Goal: Task Accomplishment & Management: Manage account settings

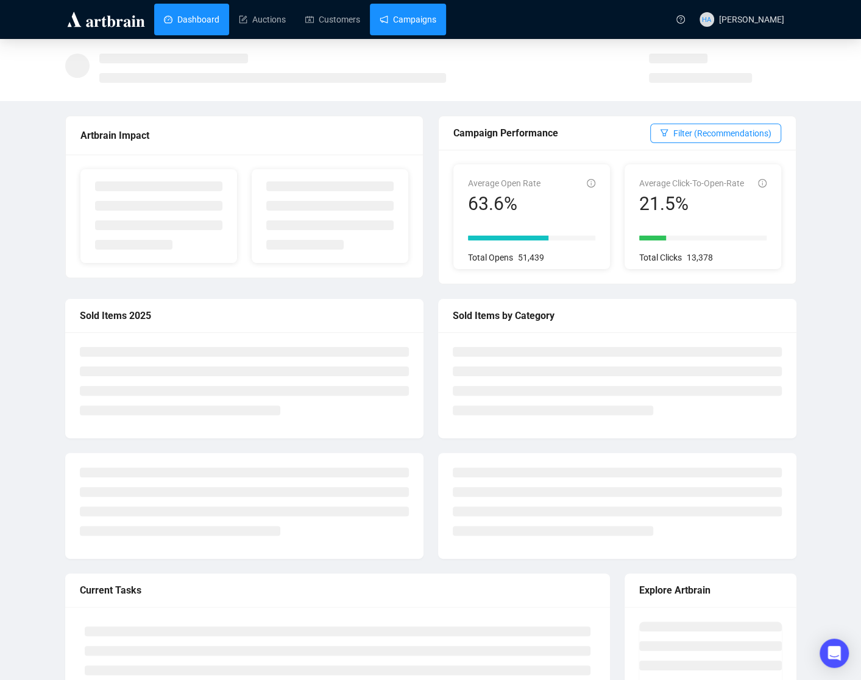
click at [419, 23] on link "Campaigns" at bounding box center [408, 20] width 57 height 32
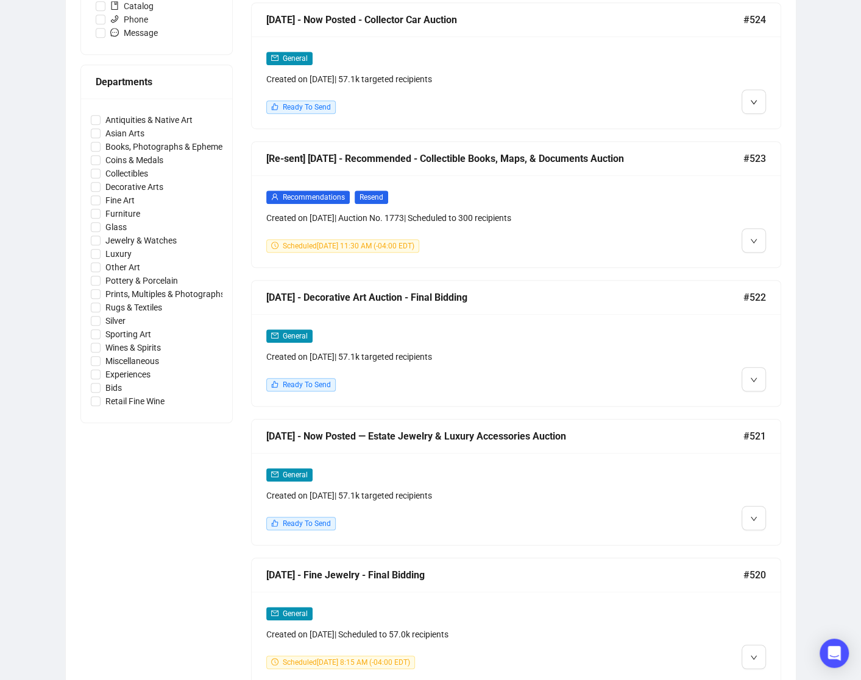
scroll to position [506, 0]
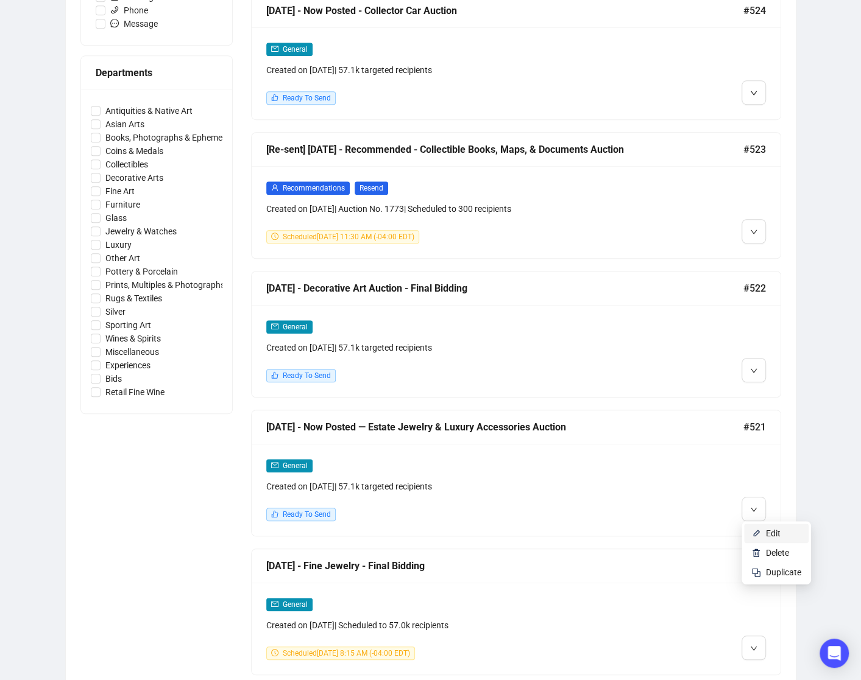
click at [769, 534] on span "Edit" at bounding box center [773, 534] width 15 height 10
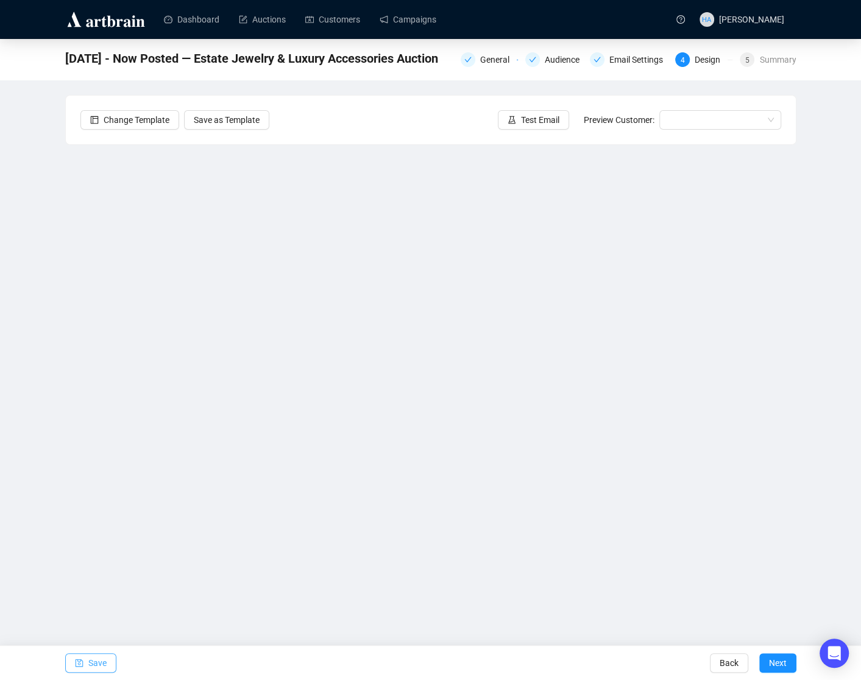
click at [96, 662] on span "Save" at bounding box center [97, 663] width 18 height 34
click at [537, 121] on span "Test Email" at bounding box center [540, 119] width 38 height 13
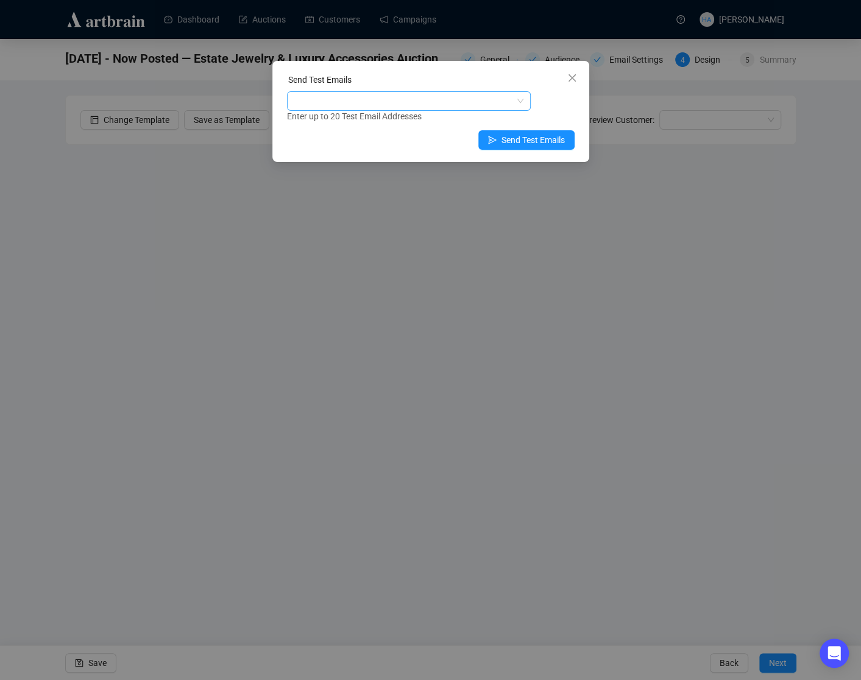
click at [433, 99] on div at bounding box center [402, 101] width 226 height 17
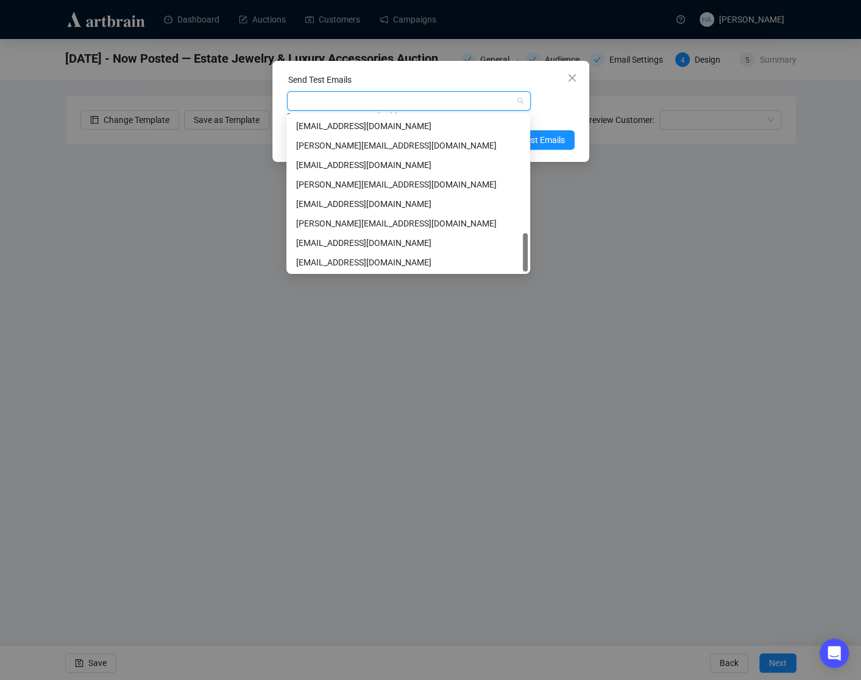
scroll to position [467, 0]
click at [320, 244] on div "[EMAIL_ADDRESS][DOMAIN_NAME]" at bounding box center [408, 242] width 224 height 13
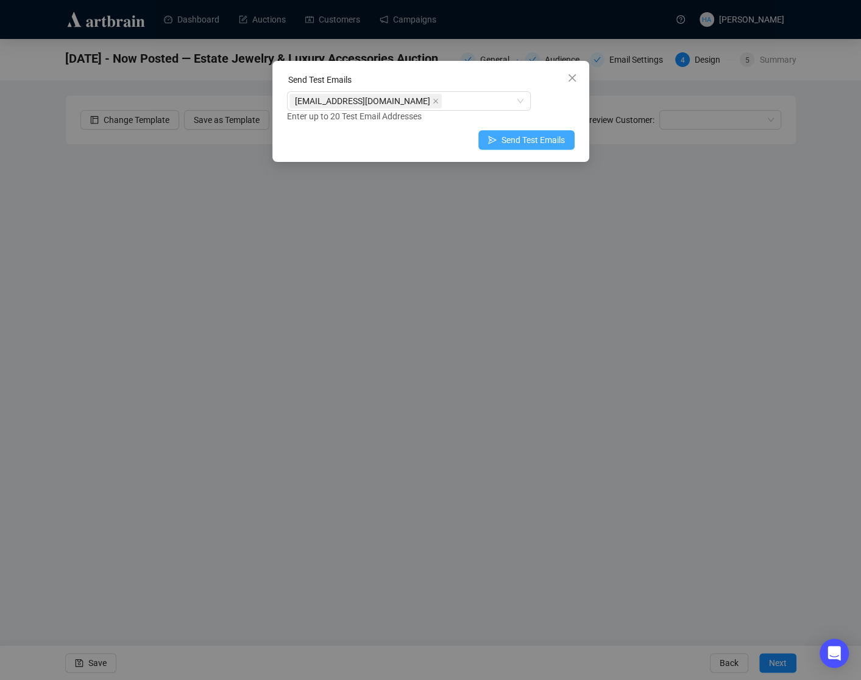
click at [551, 142] on span "Send Test Emails" at bounding box center [532, 139] width 63 height 13
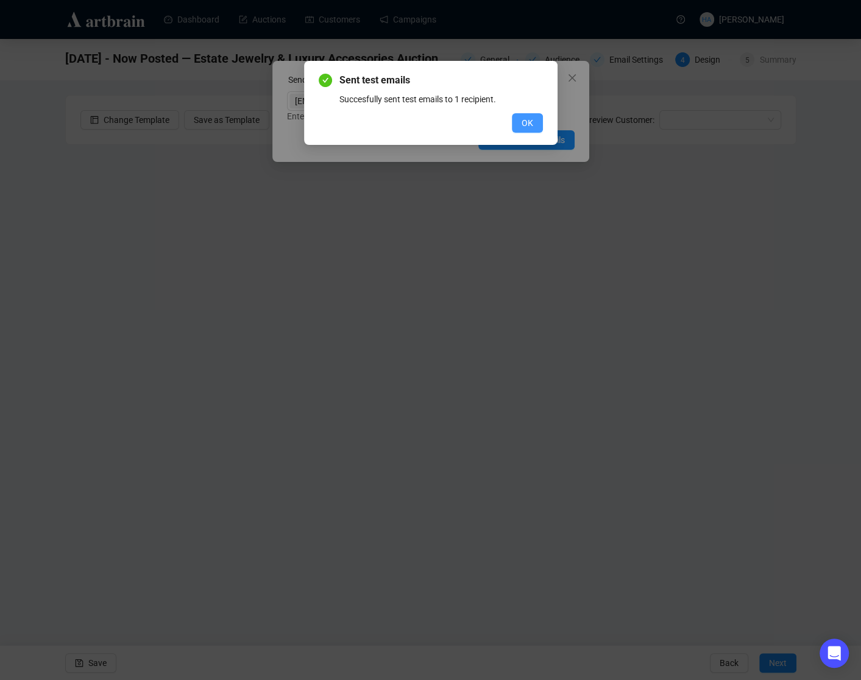
click at [524, 128] on span "OK" at bounding box center [527, 122] width 12 height 13
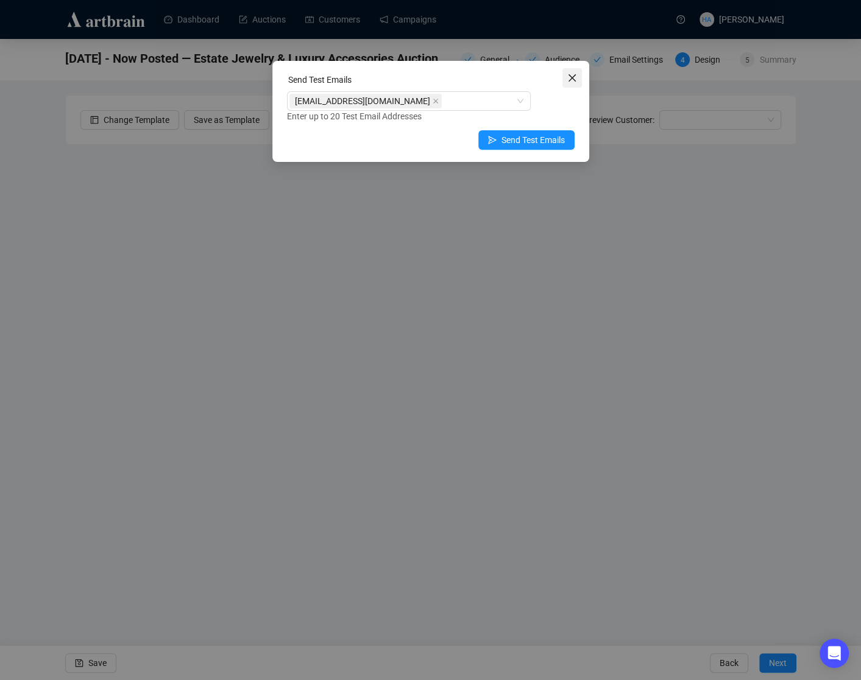
click at [574, 80] on icon "close" at bounding box center [572, 78] width 10 height 10
